Goal: Task Accomplishment & Management: Manage account settings

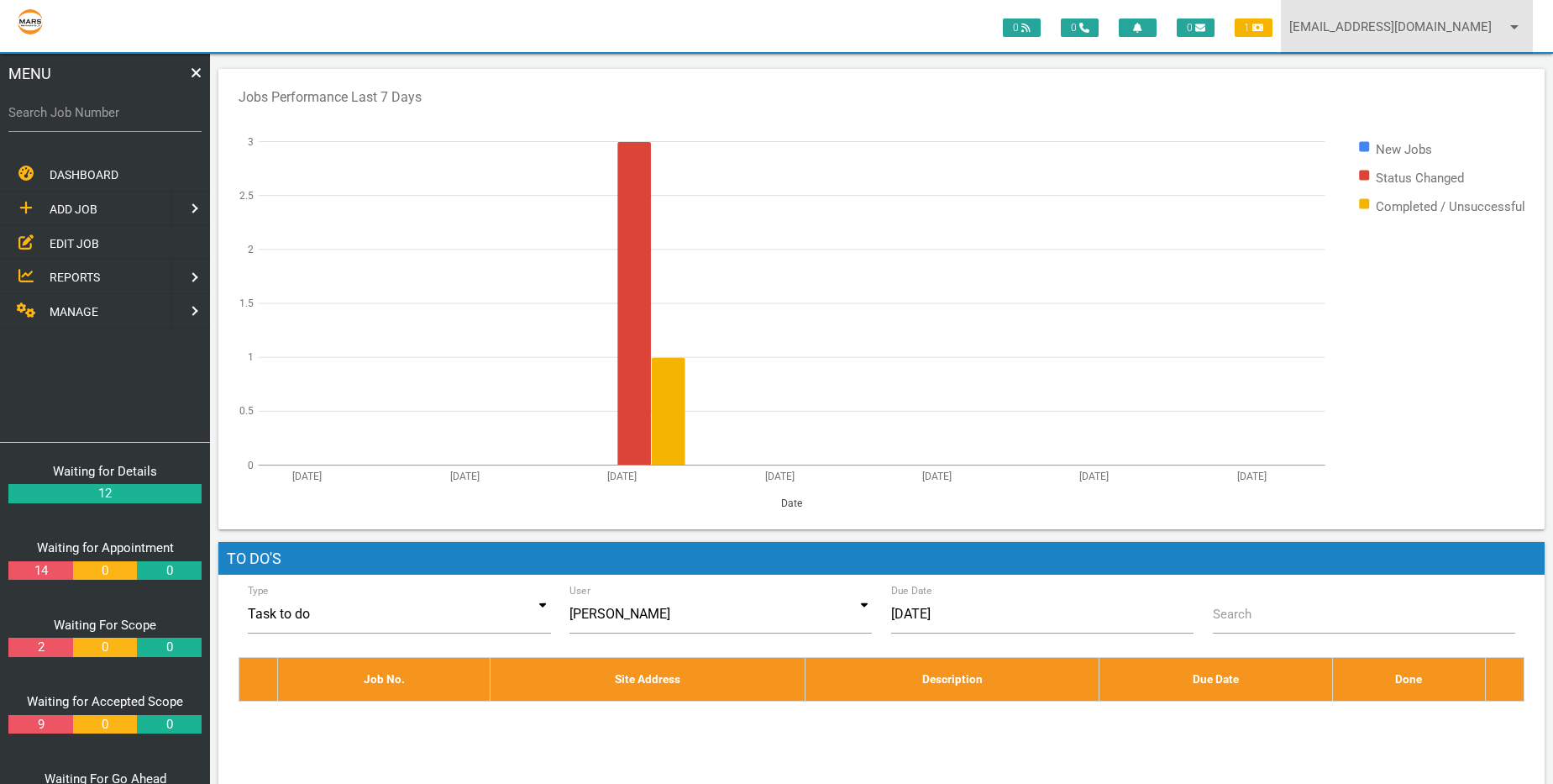
click at [1481, 27] on link "andrew8@jobtracking.com.au arrow_drop_down" at bounding box center [1406, 26] width 252 height 54
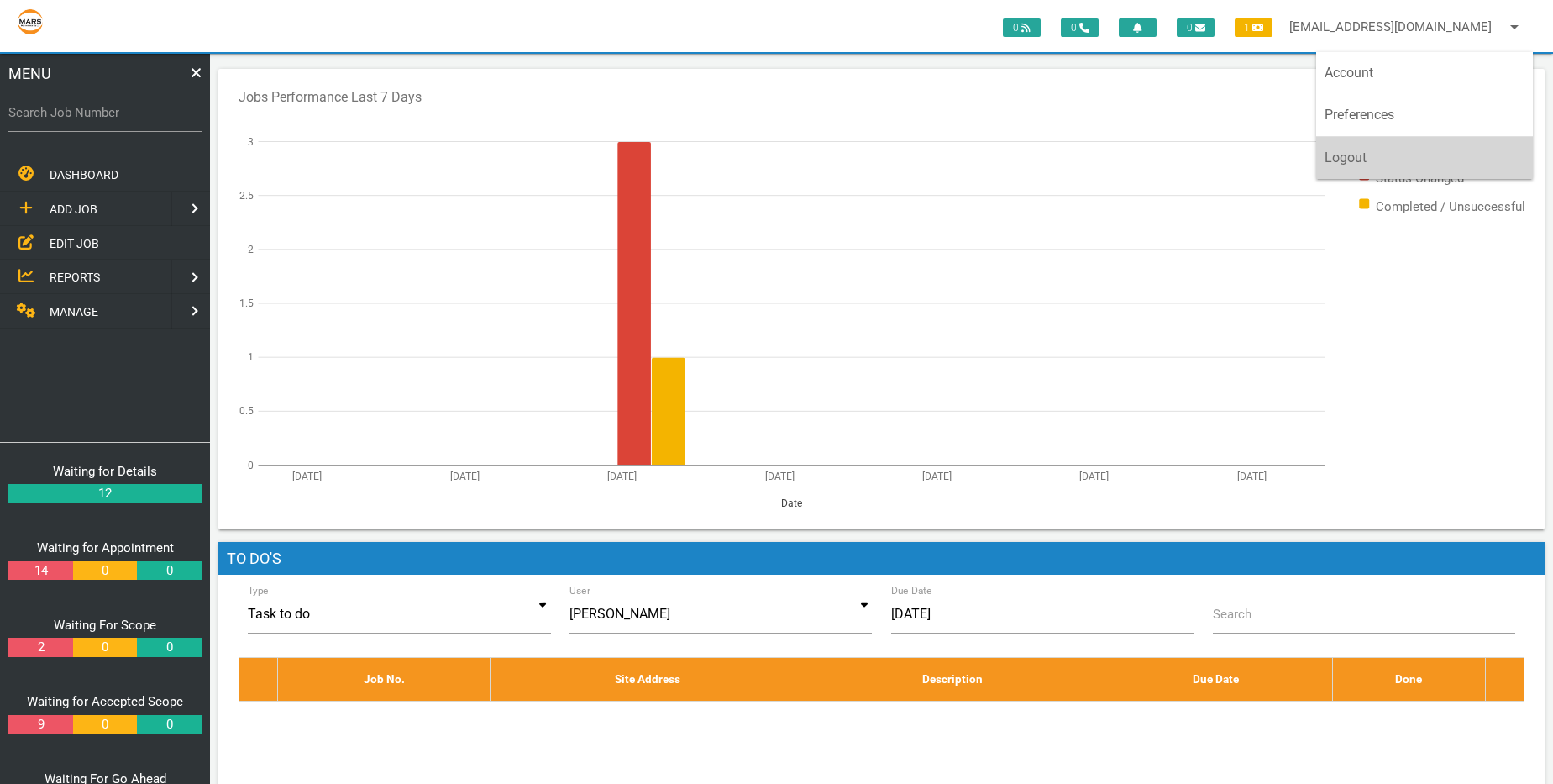
click at [1338, 144] on link "Logout" at bounding box center [1425, 157] width 217 height 42
